Goal: Task Accomplishment & Management: Manage account settings

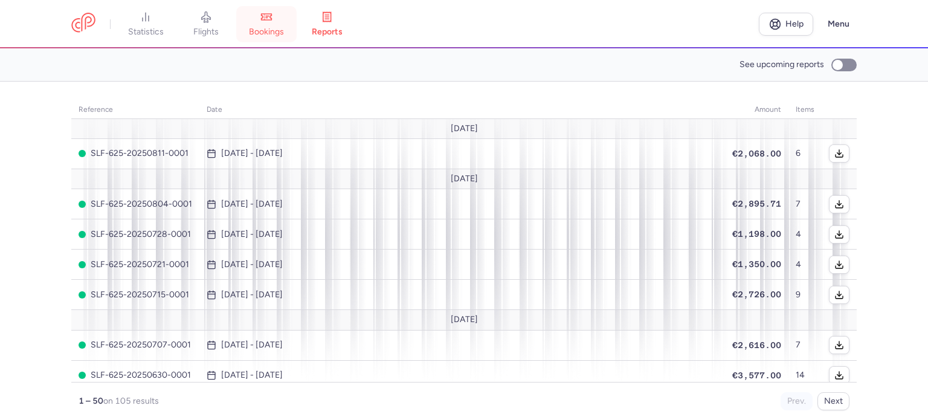
click at [271, 32] on span "bookings" at bounding box center [266, 32] width 35 height 11
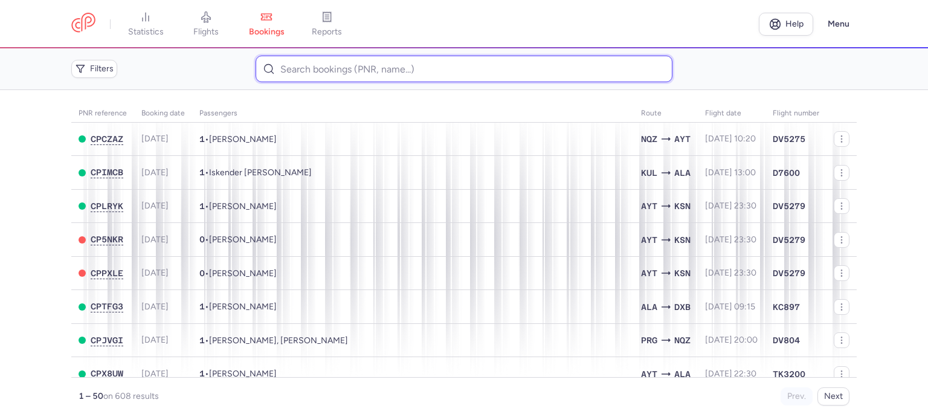
paste input "VASILEVSKA NIKOLA"
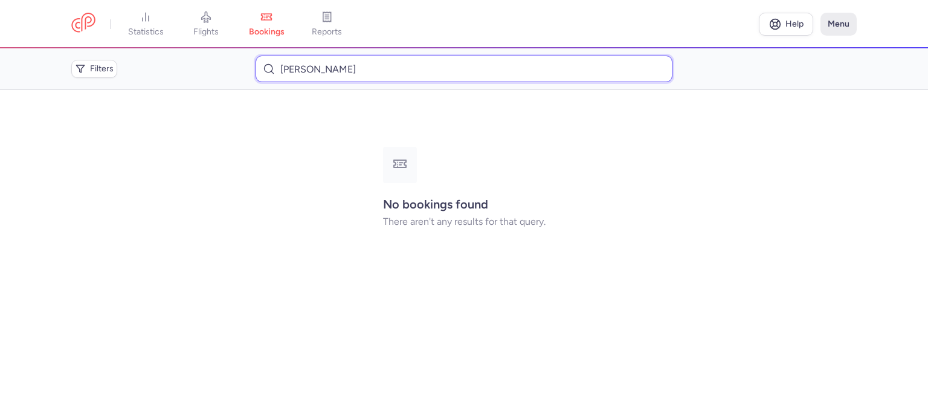
type input "VASILEVSKA NIKOLA"
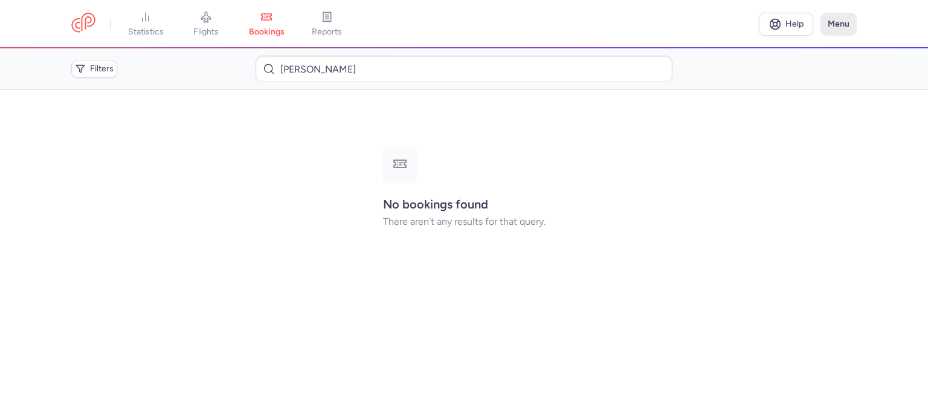
click at [836, 26] on button "Menu" at bounding box center [839, 24] width 36 height 23
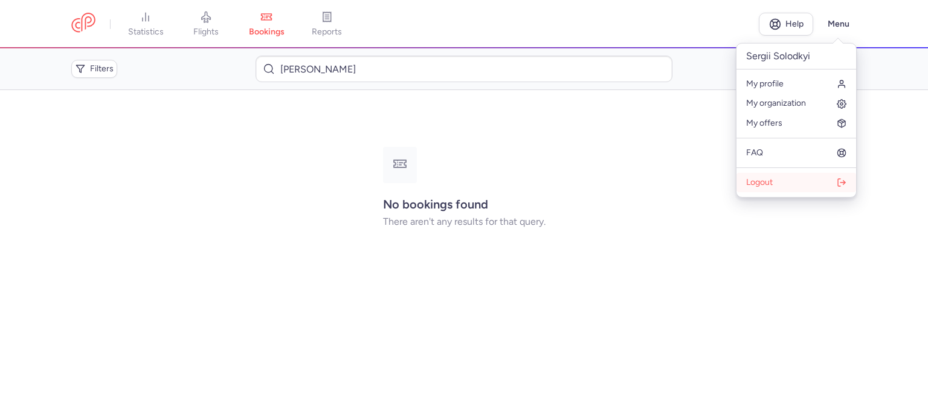
click at [754, 181] on span "Logout" at bounding box center [760, 183] width 27 height 10
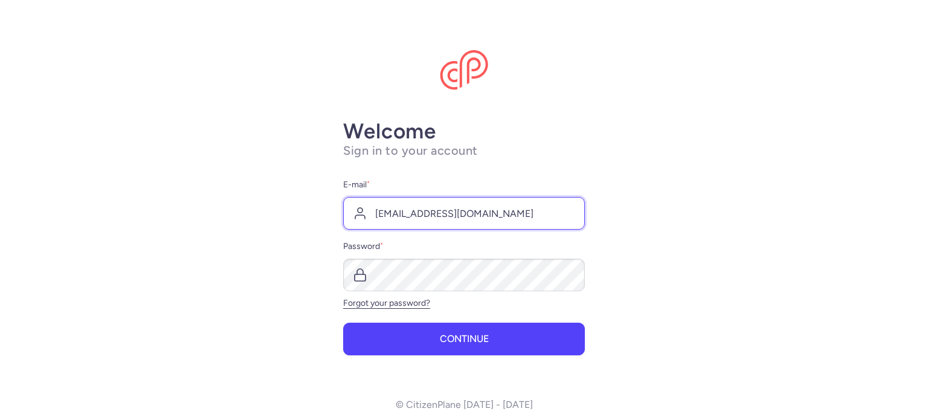
click at [389, 207] on input "[EMAIL_ADDRESS][DOMAIN_NAME]" at bounding box center [464, 213] width 242 height 33
type input "[EMAIL_ADDRESS][DOMAIN_NAME]"
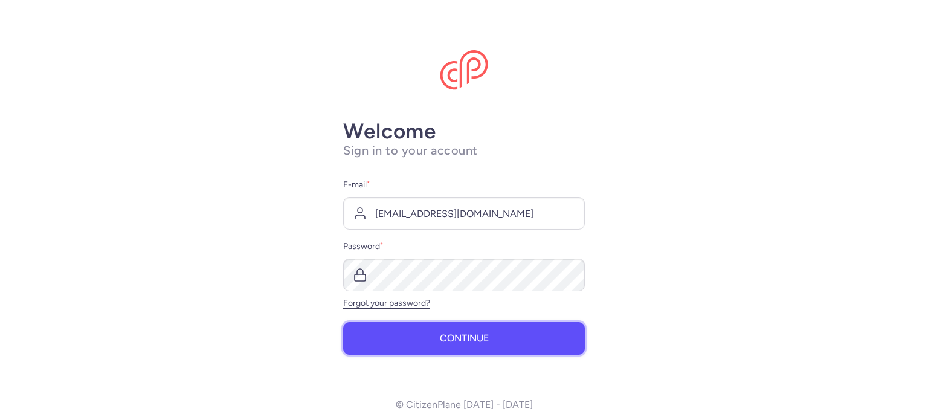
click at [455, 342] on span "Continue" at bounding box center [464, 338] width 49 height 11
